Goal: Task Accomplishment & Management: Manage account settings

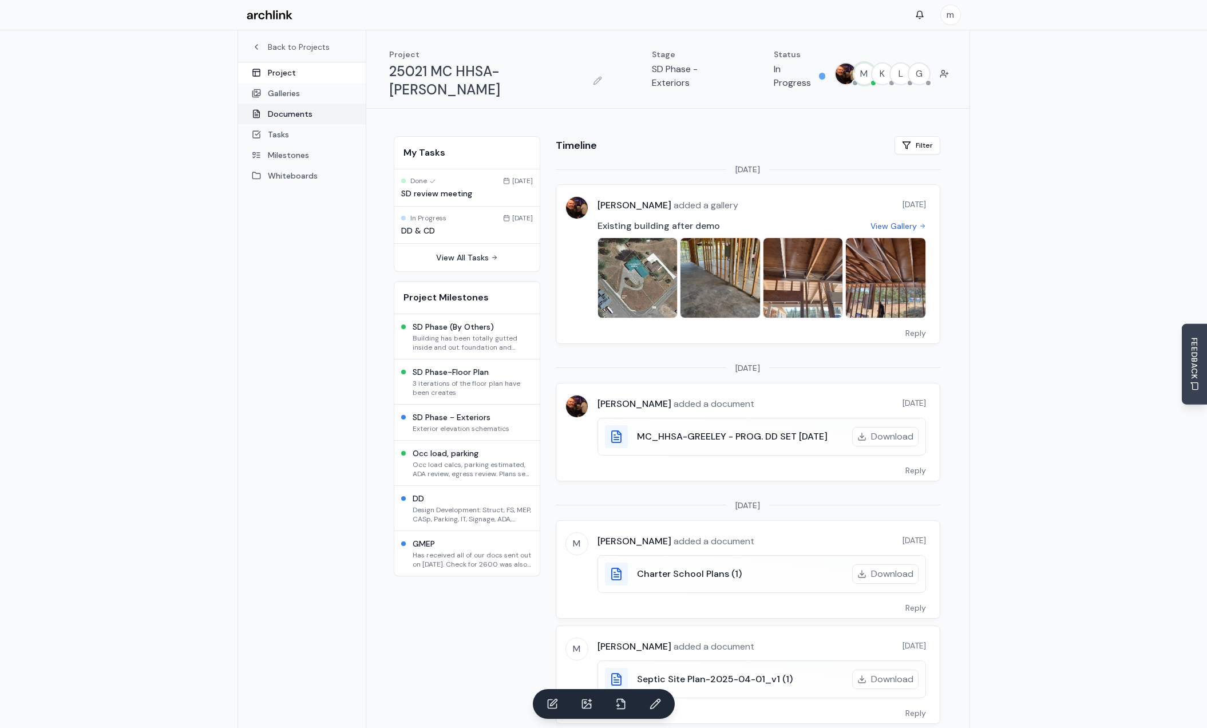
click at [284, 112] on link "Documents" at bounding box center [302, 114] width 128 height 21
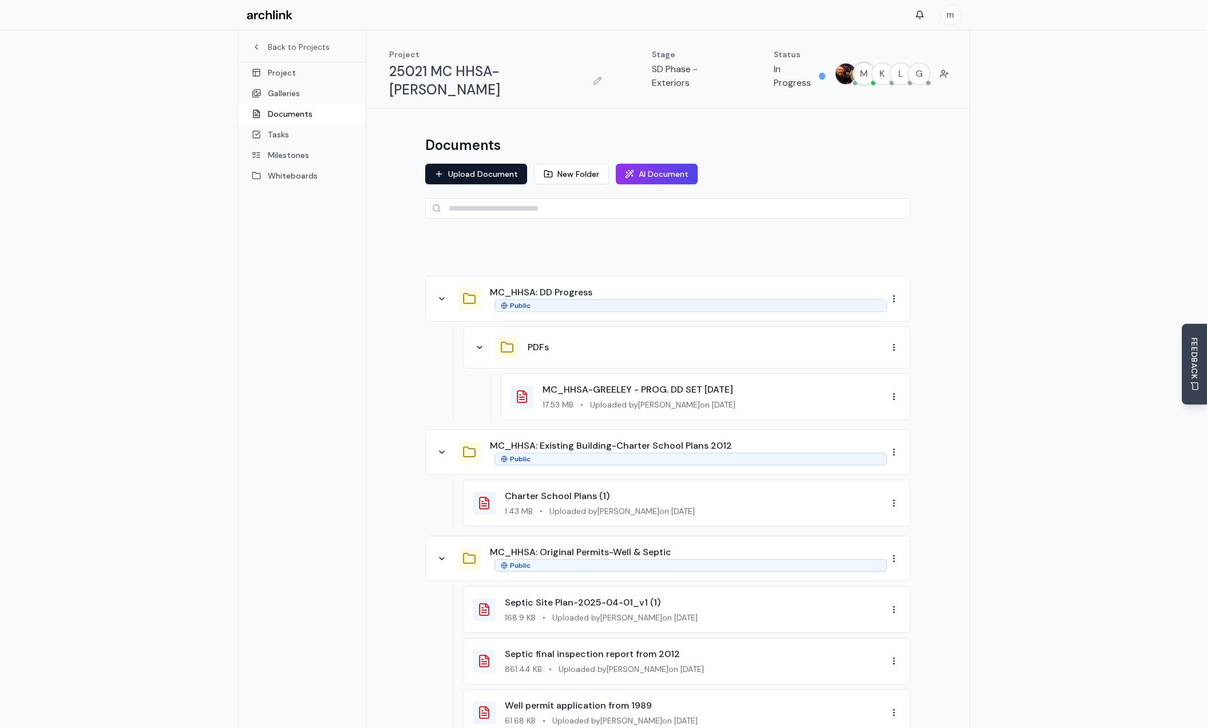
click at [623, 286] on div "MC_HHSA: DD Progress Public" at bounding box center [688, 299] width 397 height 26
click at [470, 164] on button "Upload Document" at bounding box center [476, 174] width 102 height 21
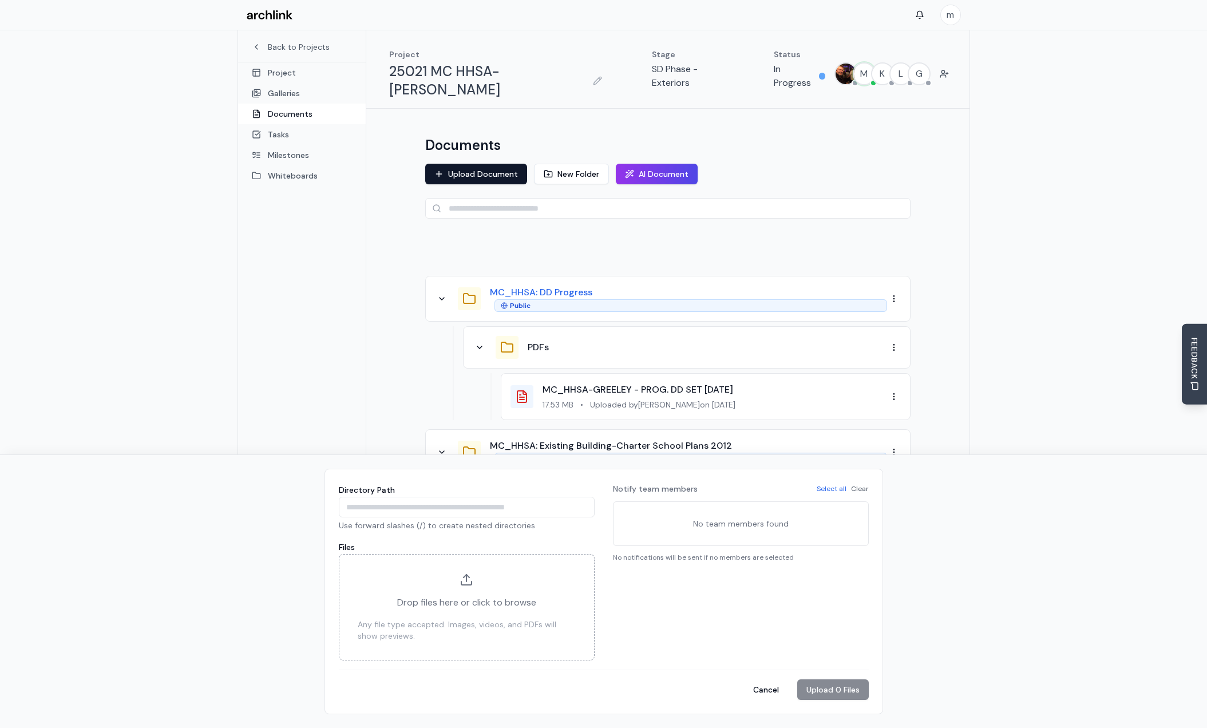
click at [540, 286] on button "MC_HHSA: DD Progress" at bounding box center [541, 293] width 102 height 14
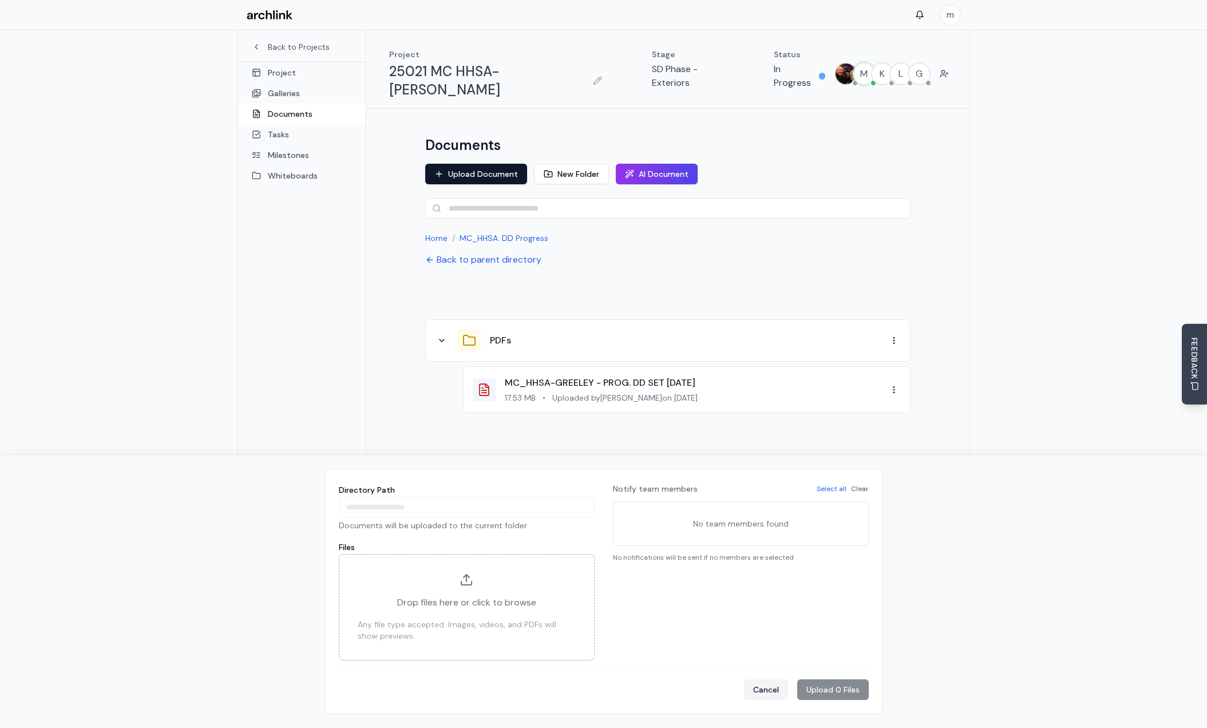
click at [769, 692] on button "Cancel" at bounding box center [766, 689] width 44 height 21
click at [489, 164] on button "Upload Document" at bounding box center [476, 174] width 102 height 21
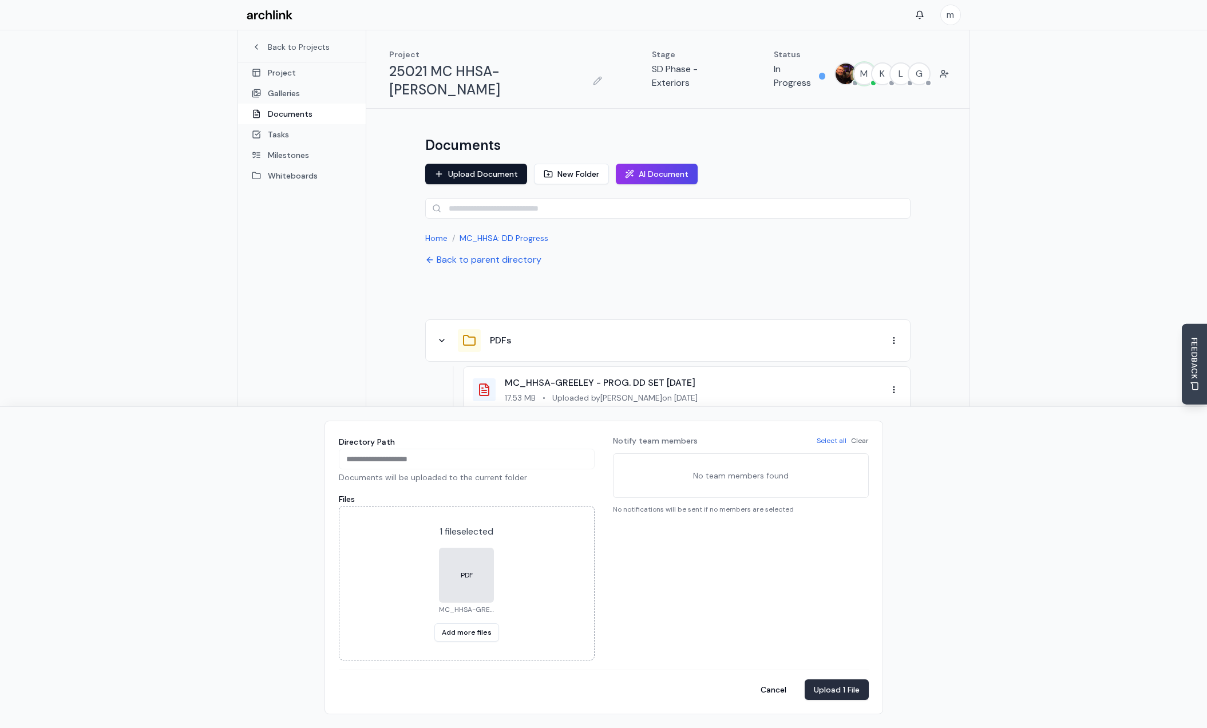
click at [840, 688] on button "Upload 1 File" at bounding box center [837, 689] width 64 height 21
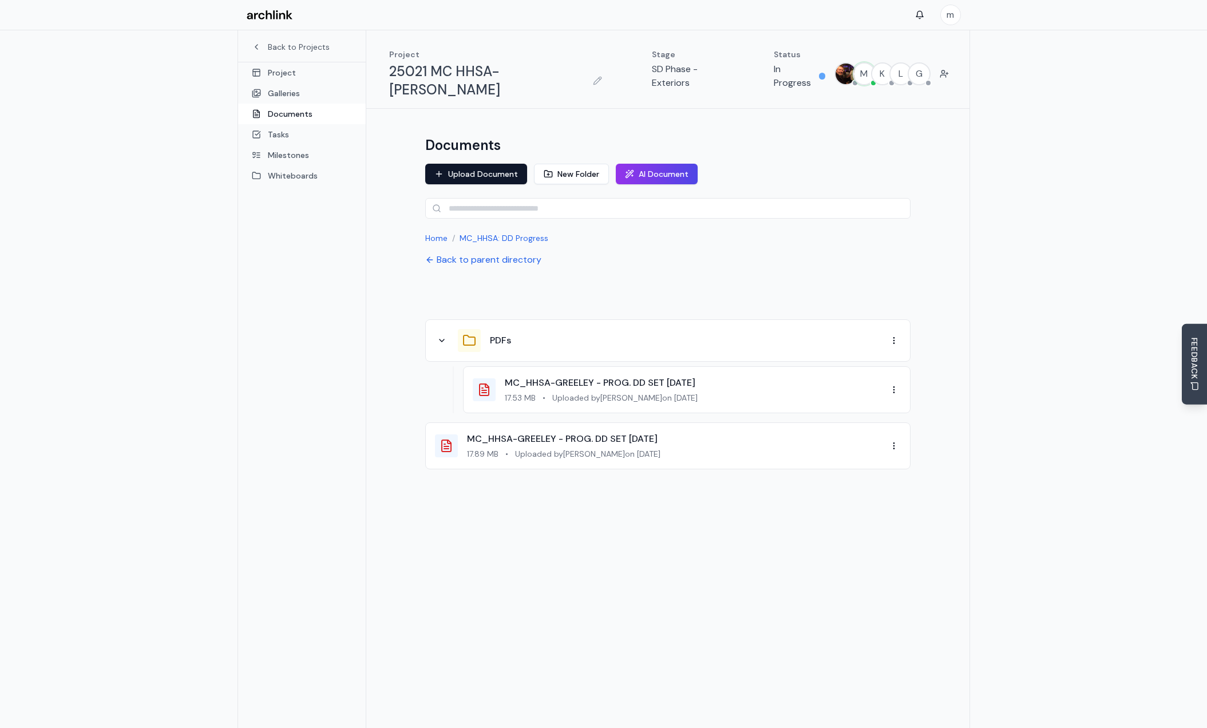
click at [740, 392] on div "17.53 MB • Uploaded by [PERSON_NAME] on [DATE]" at bounding box center [696, 397] width 382 height 11
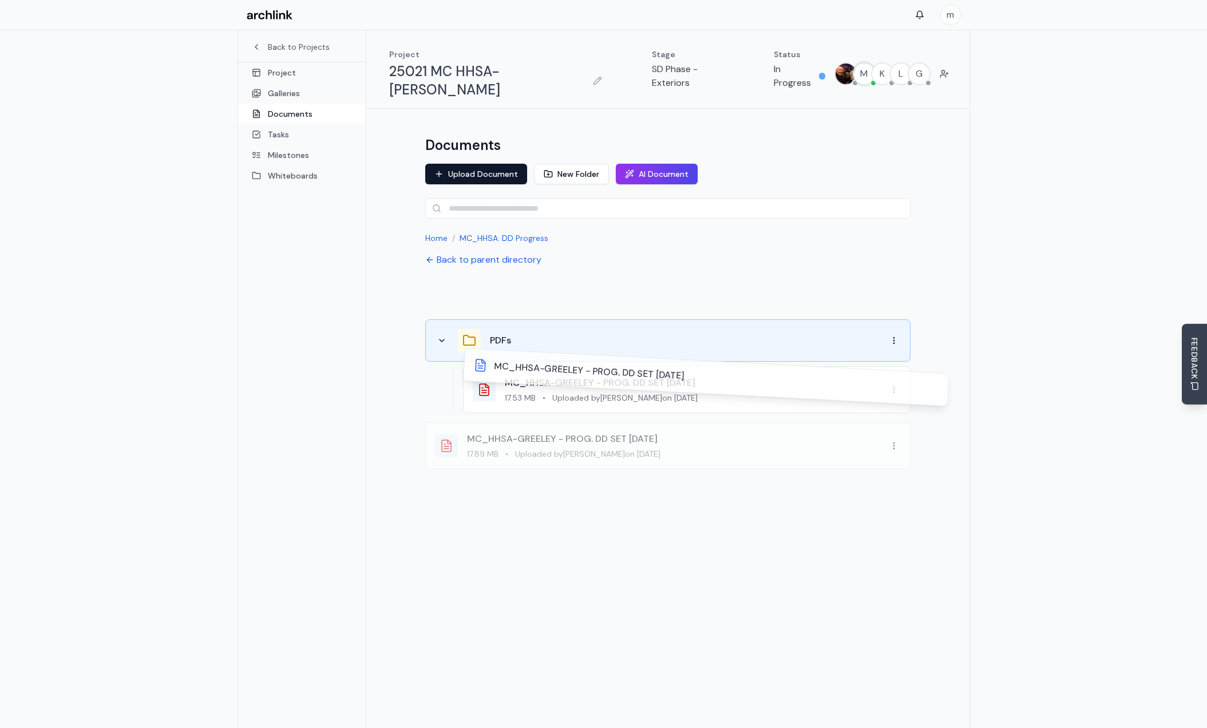
drag, startPoint x: 476, startPoint y: 434, endPoint x: 530, endPoint y: 334, distance: 114.0
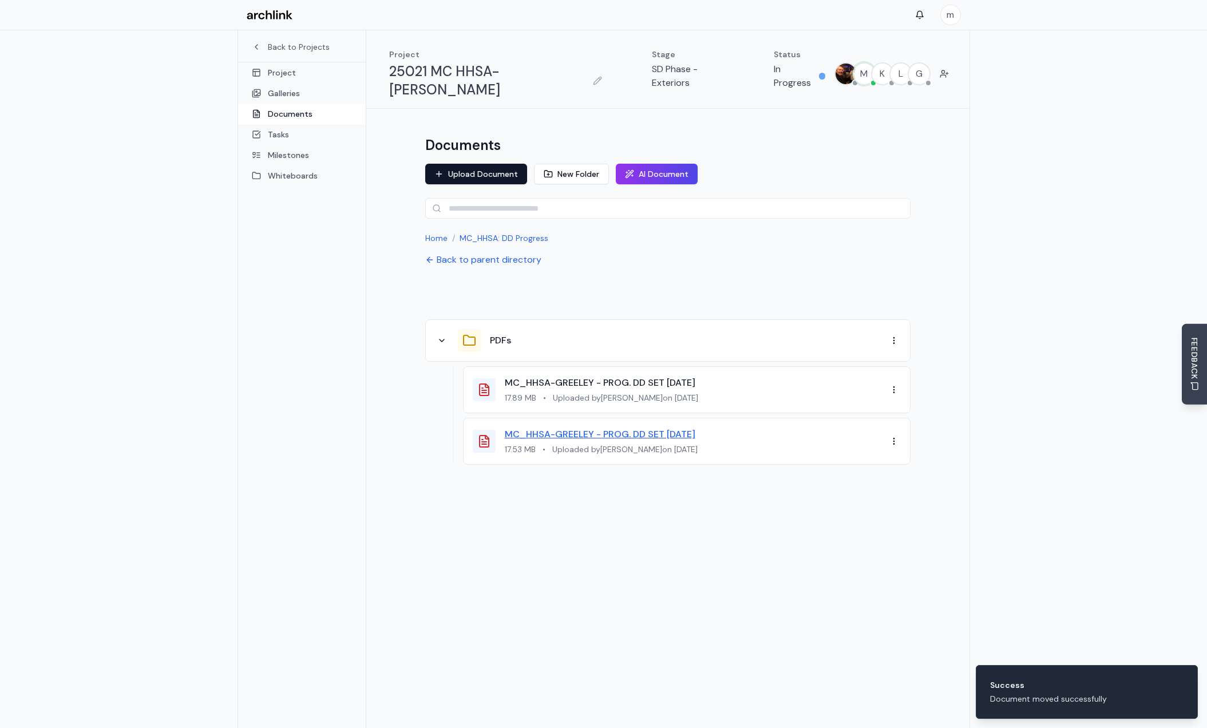
click at [686, 428] on link "MC_HHSA-GREELEY - PROG. DD SET [DATE]" at bounding box center [600, 434] width 191 height 12
click at [888, 422] on html "m Back to Projects Project Galleries Documents Tasks Milestones Whiteboards Pro…" at bounding box center [603, 394] width 1207 height 789
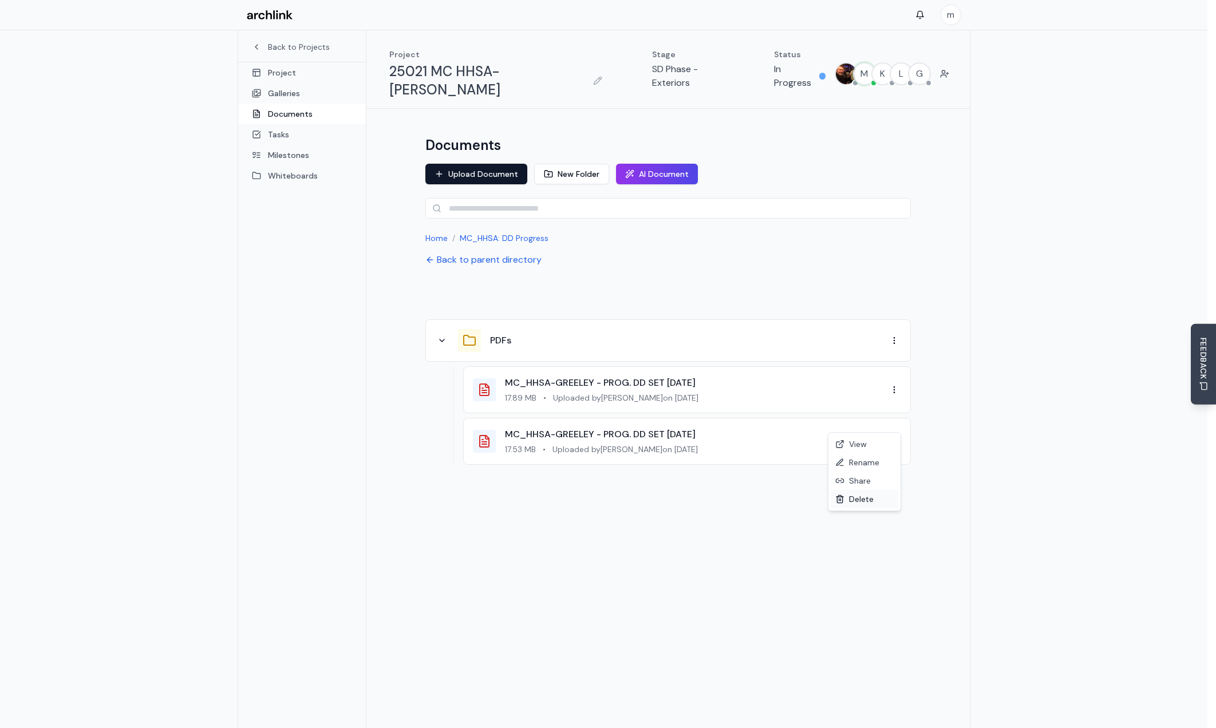
click at [857, 498] on div "Delete" at bounding box center [864, 499] width 68 height 18
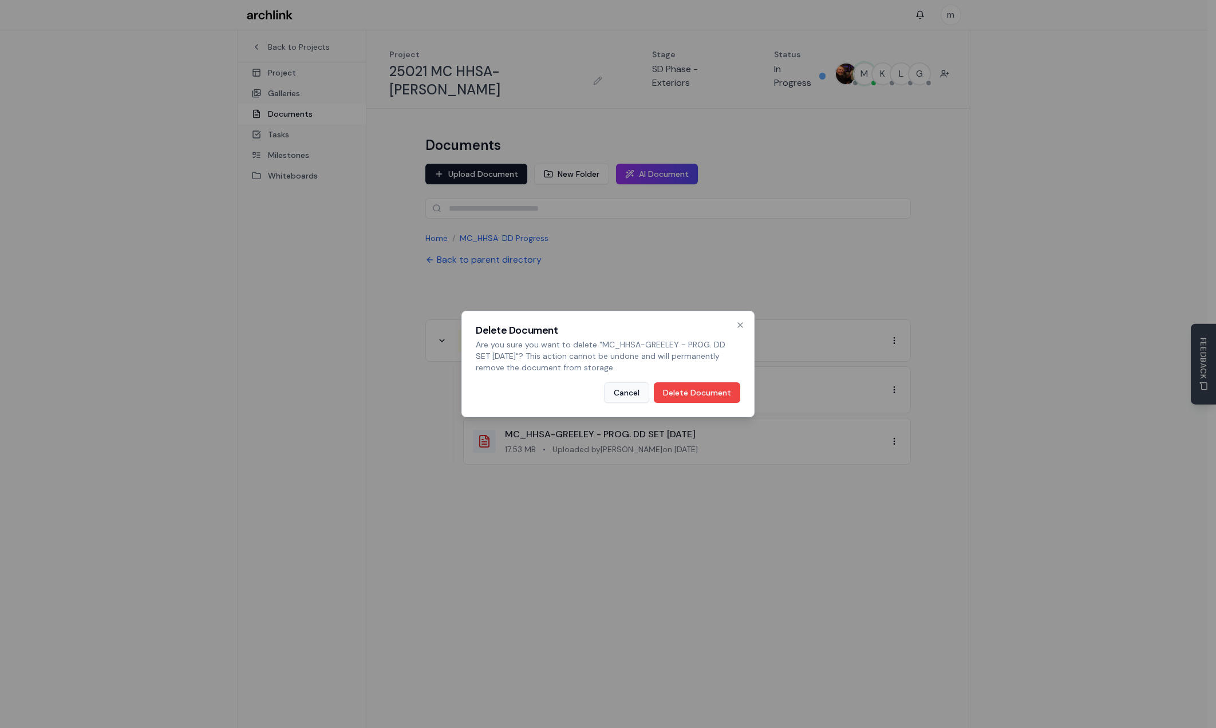
click at [642, 391] on button "Cancel" at bounding box center [626, 392] width 45 height 21
